Goal: Task Accomplishment & Management: Use online tool/utility

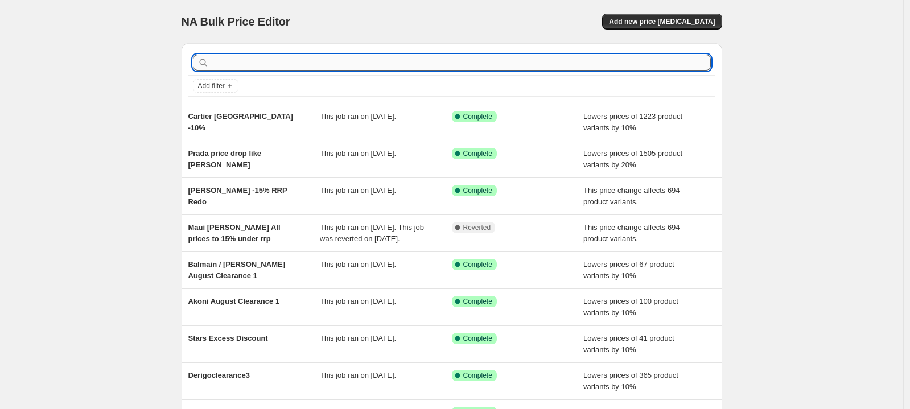
click at [340, 59] on input "text" at bounding box center [461, 63] width 500 height 16
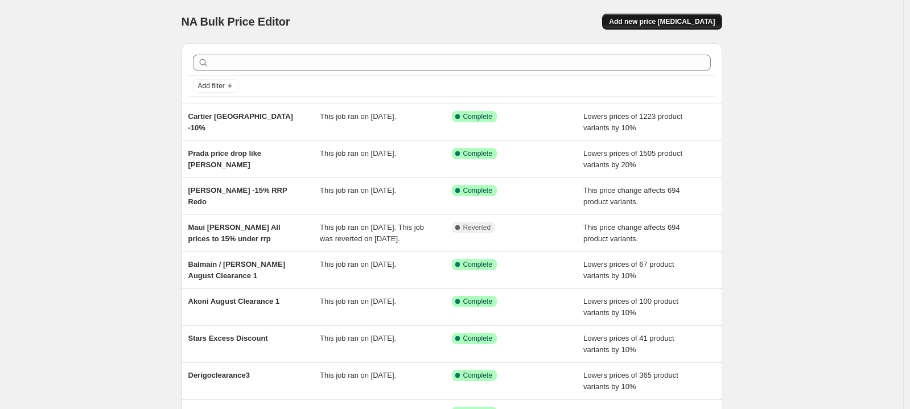
click at [665, 28] on button "Add new price [MEDICAL_DATA]" at bounding box center [662, 22] width 120 height 16
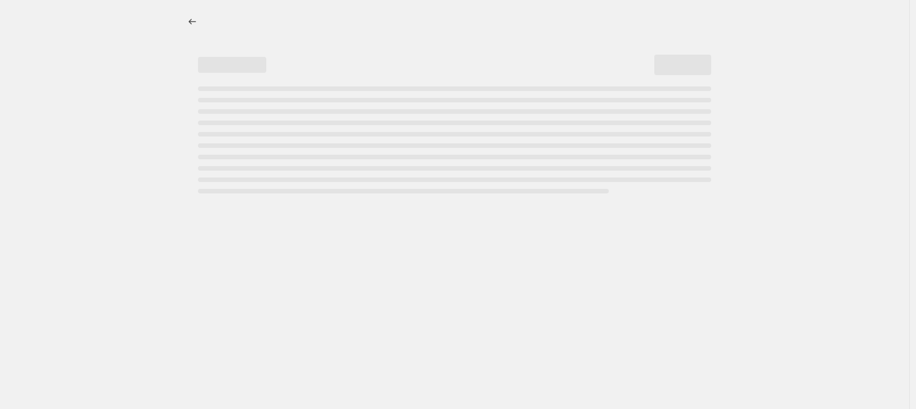
select select "percentage"
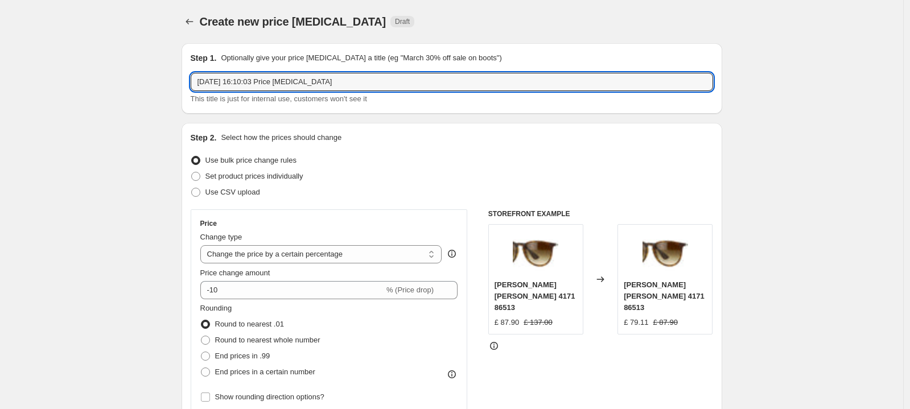
drag, startPoint x: 381, startPoint y: 81, endPoint x: 55, endPoint y: 60, distance: 326.8
type input "Dita Revert to RRP [DATE]"
click at [320, 257] on select "Change the price to a certain amount Change the price by a certain amount Chang…" at bounding box center [321, 254] width 242 height 18
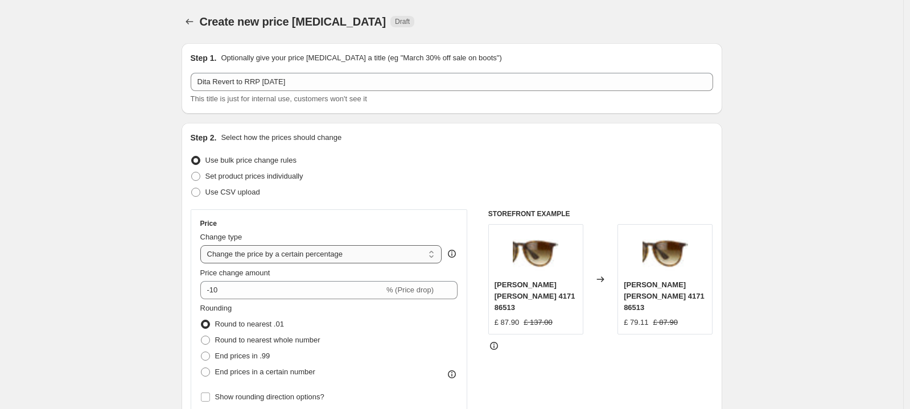
select select "ecap"
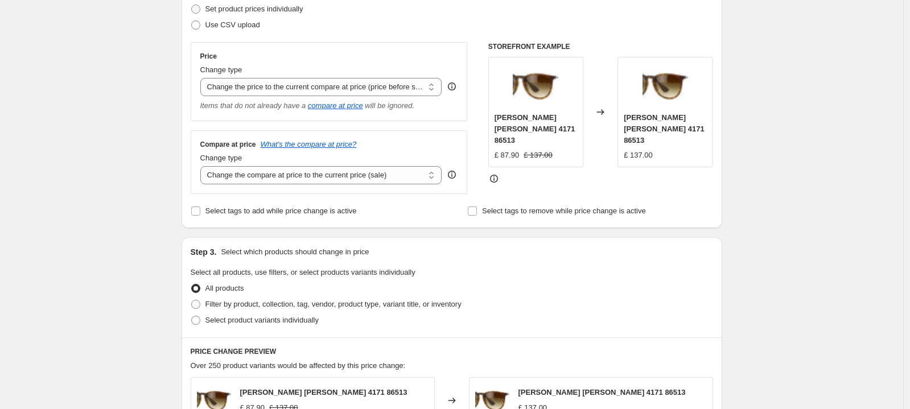
scroll to position [179, 0]
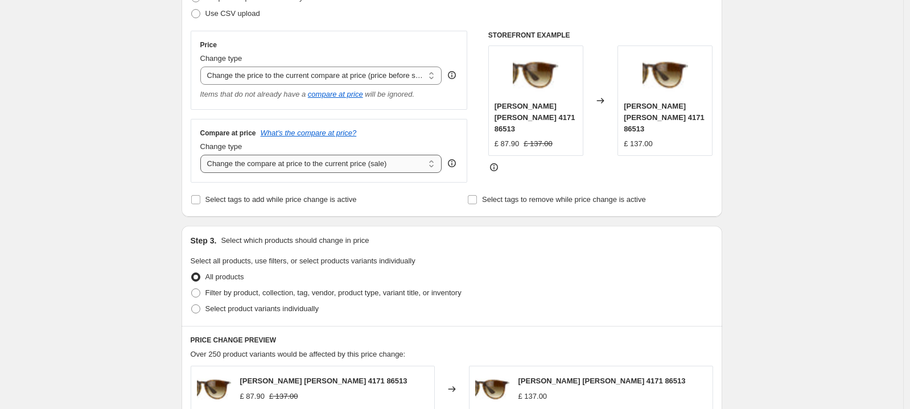
click at [339, 159] on select "Change the compare at price to the current price (sale) Change the compare at p…" at bounding box center [321, 164] width 242 height 18
click at [315, 164] on select "Change the compare at price to the current price (sale) Change the compare at p…" at bounding box center [321, 164] width 242 height 18
select select "no_change"
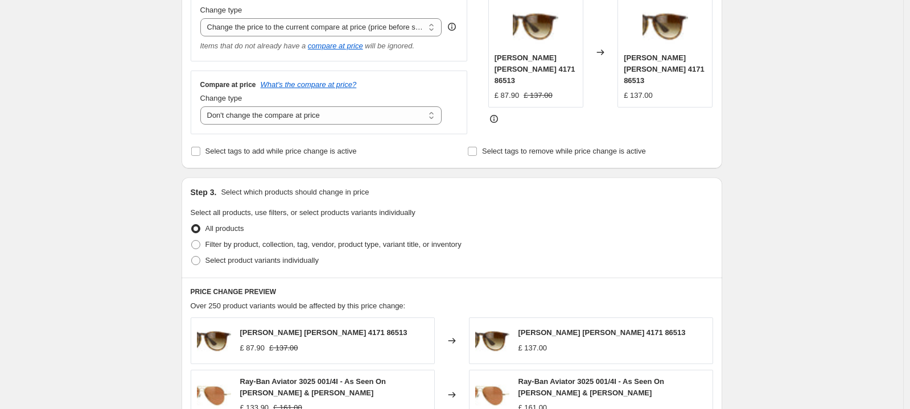
scroll to position [282, 0]
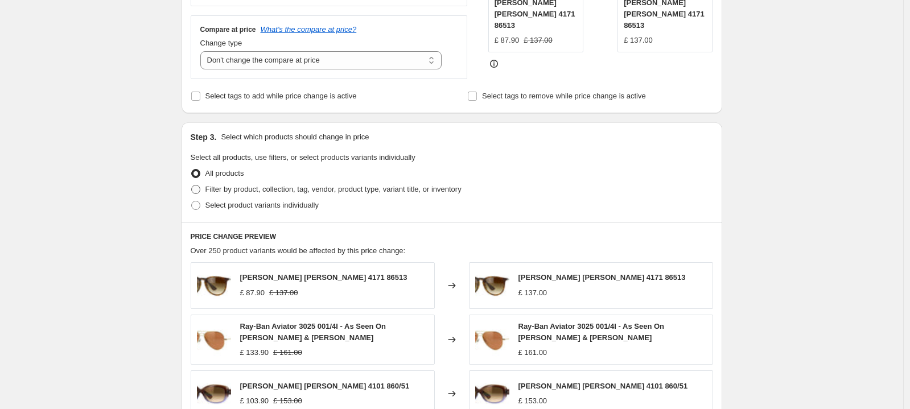
click at [312, 191] on span "Filter by product, collection, tag, vendor, product type, variant title, or inv…" at bounding box center [333, 189] width 256 height 9
click at [192, 186] on input "Filter by product, collection, tag, vendor, product type, variant title, or inv…" at bounding box center [191, 185] width 1 height 1
radio input "true"
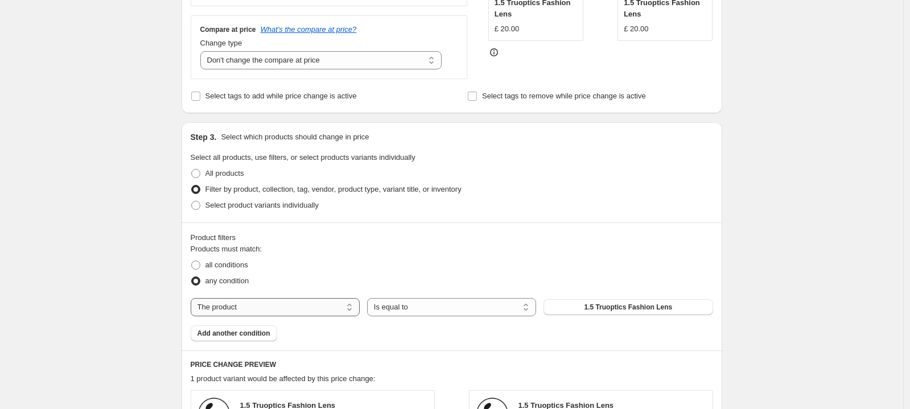
click at [240, 308] on select "The product The product's collection The product's tag The product's vendor The…" at bounding box center [275, 307] width 169 height 18
select select "vendor"
click at [640, 310] on span "Adidas" at bounding box center [628, 307] width 23 height 9
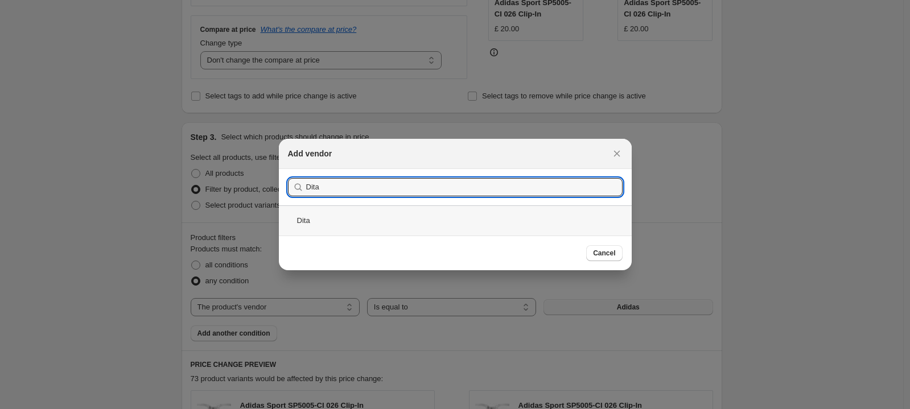
type input "Dita"
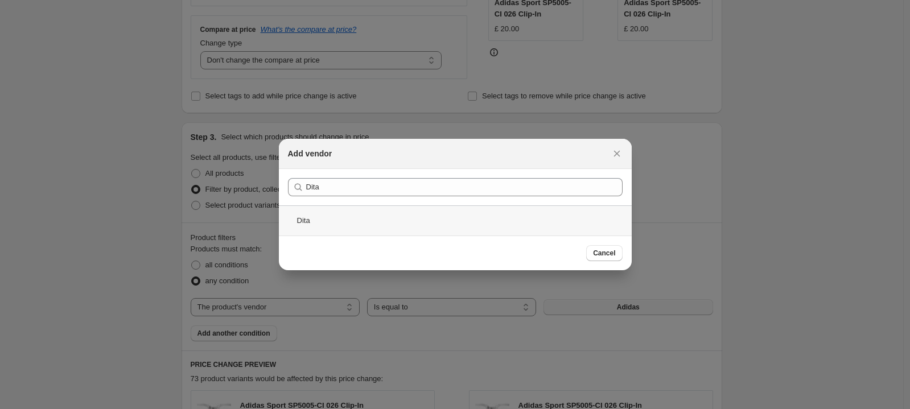
click at [412, 223] on div "Dita" at bounding box center [455, 220] width 353 height 30
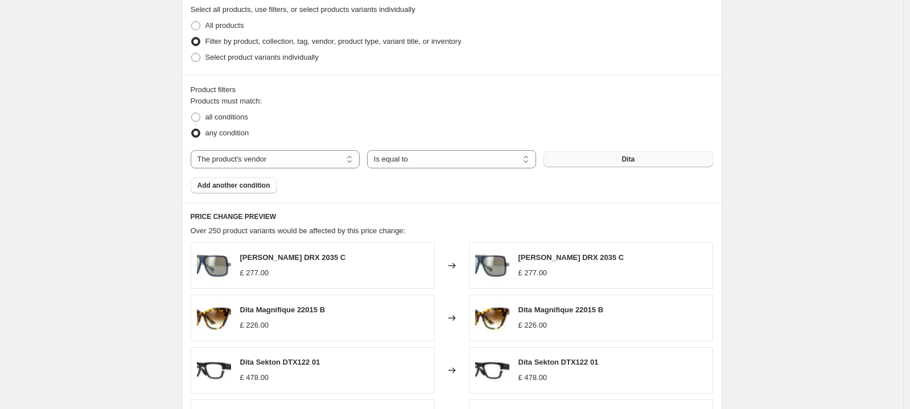
scroll to position [316, 0]
